Goal: Find specific page/section: Find specific page/section

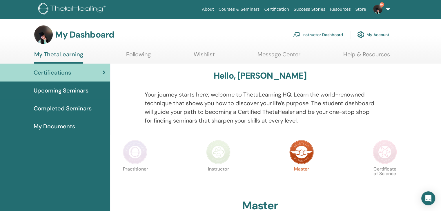
click at [65, 89] on span "Upcoming Seminars" at bounding box center [61, 90] width 55 height 9
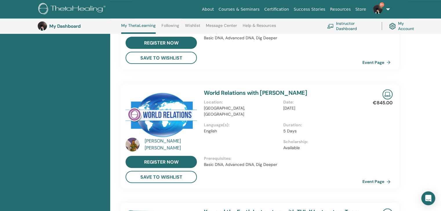
scroll to position [189, 0]
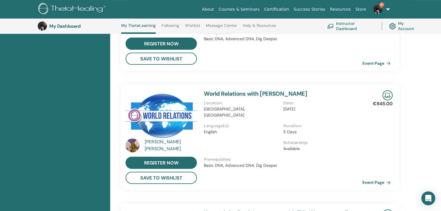
click at [335, 29] on link "Instructor Dashboard" at bounding box center [351, 26] width 48 height 13
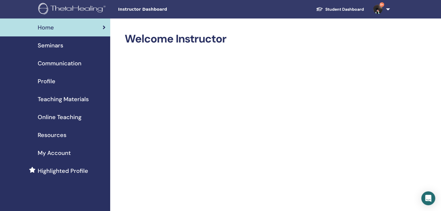
click at [62, 43] on span "Seminars" at bounding box center [50, 45] width 25 height 9
